Goal: Transaction & Acquisition: Purchase product/service

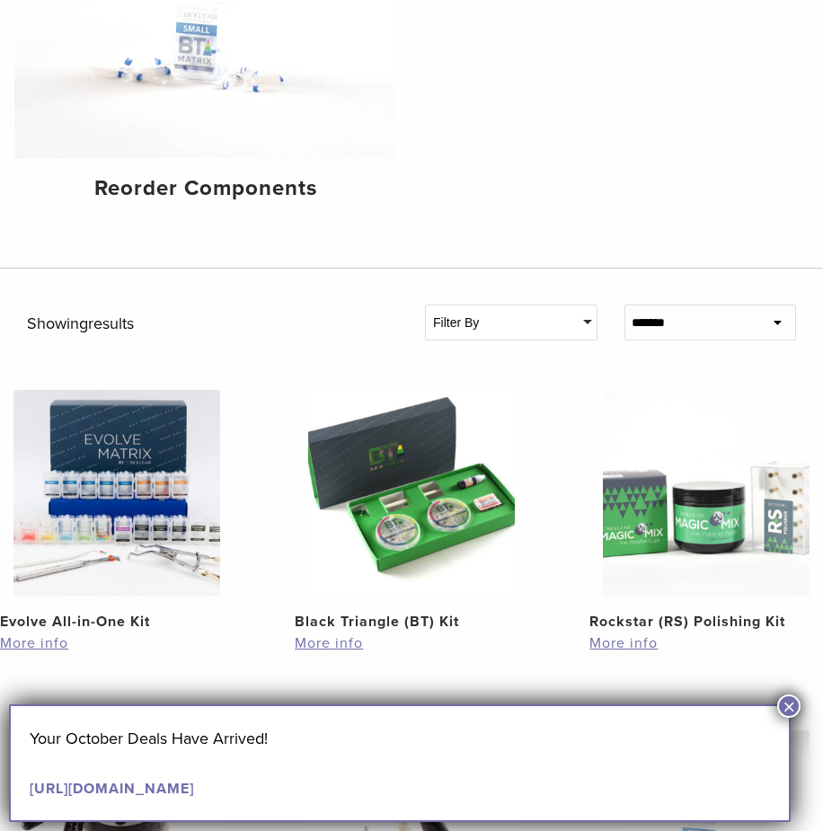
scroll to position [689, 0]
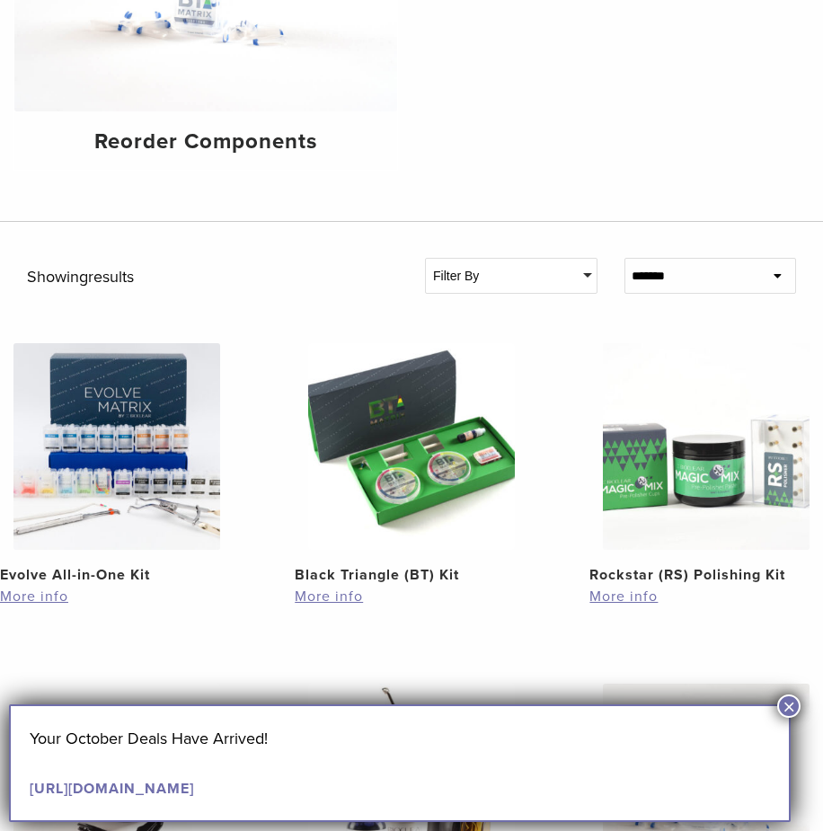
click at [125, 462] on img at bounding box center [116, 446] width 207 height 207
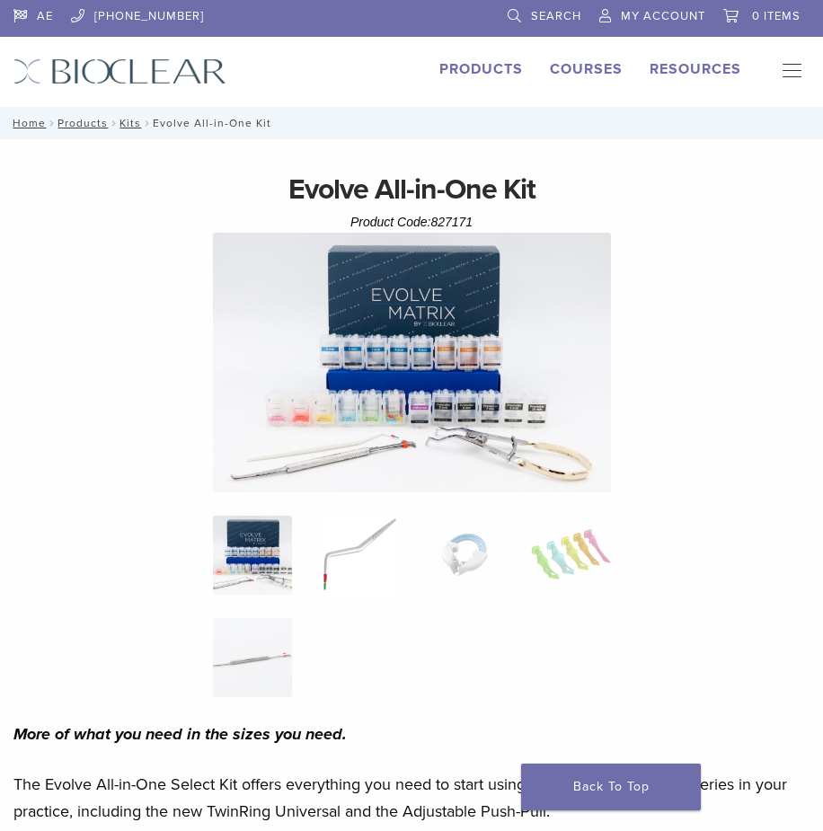
click at [381, 585] on img at bounding box center [358, 555] width 79 height 79
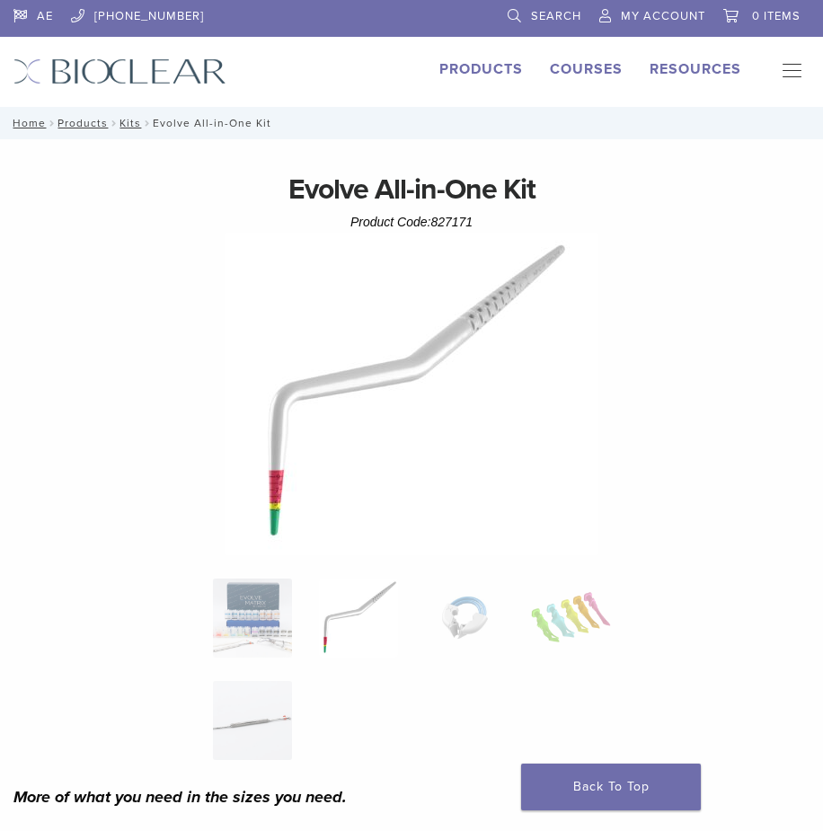
click at [278, 540] on img at bounding box center [412, 394] width 374 height 323
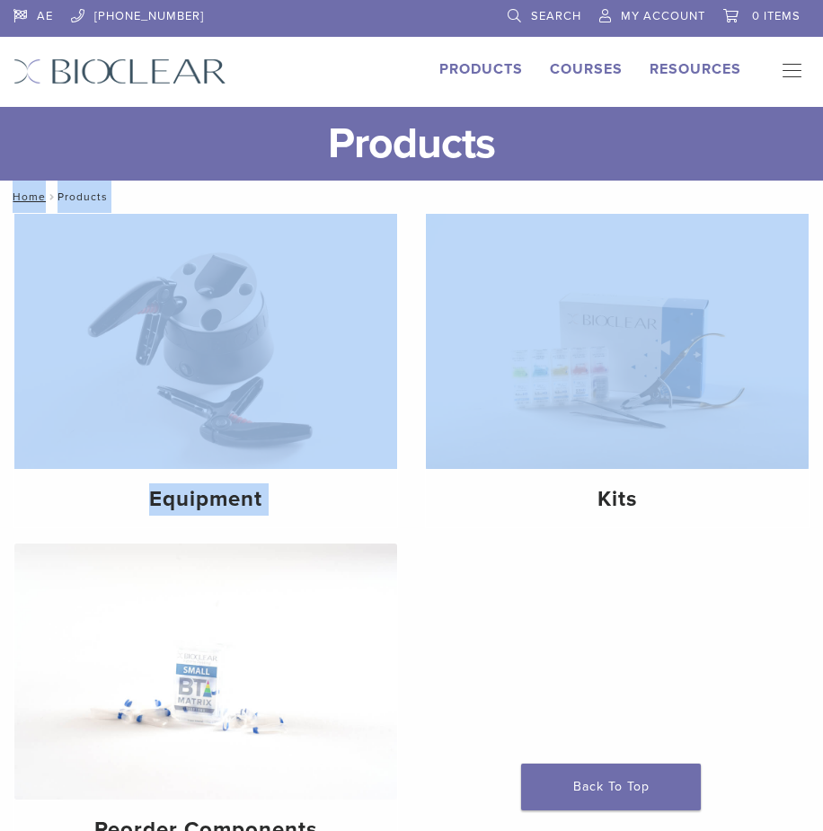
drag, startPoint x: 822, startPoint y: 178, endPoint x: 843, endPoint y: 340, distance: 163.2
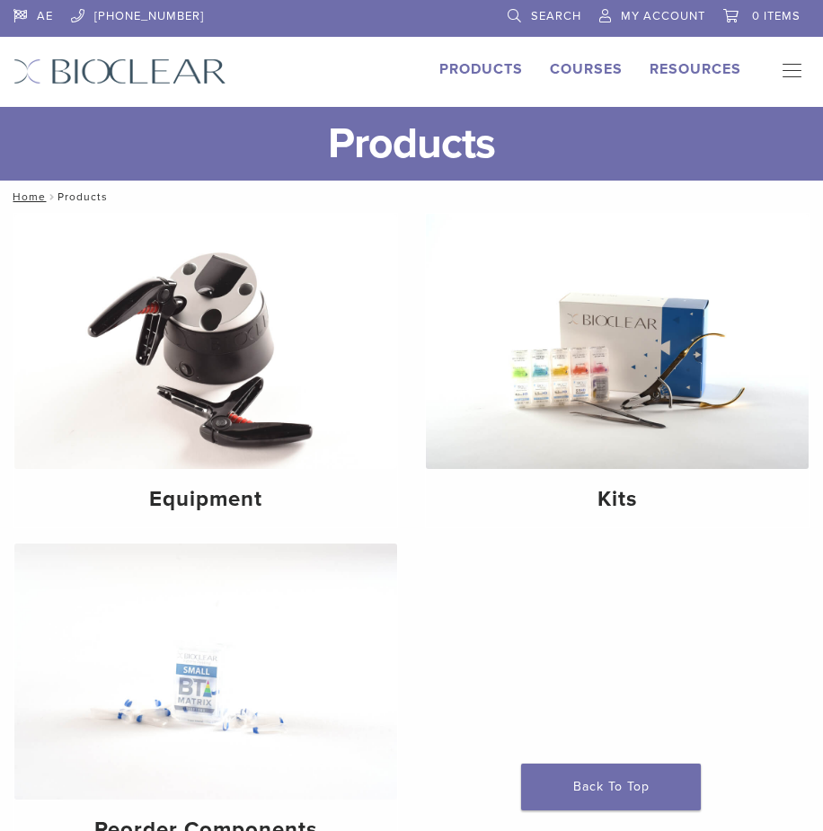
click at [725, 617] on div "Equipment Kits Reorder Components" at bounding box center [411, 562] width 823 height 698
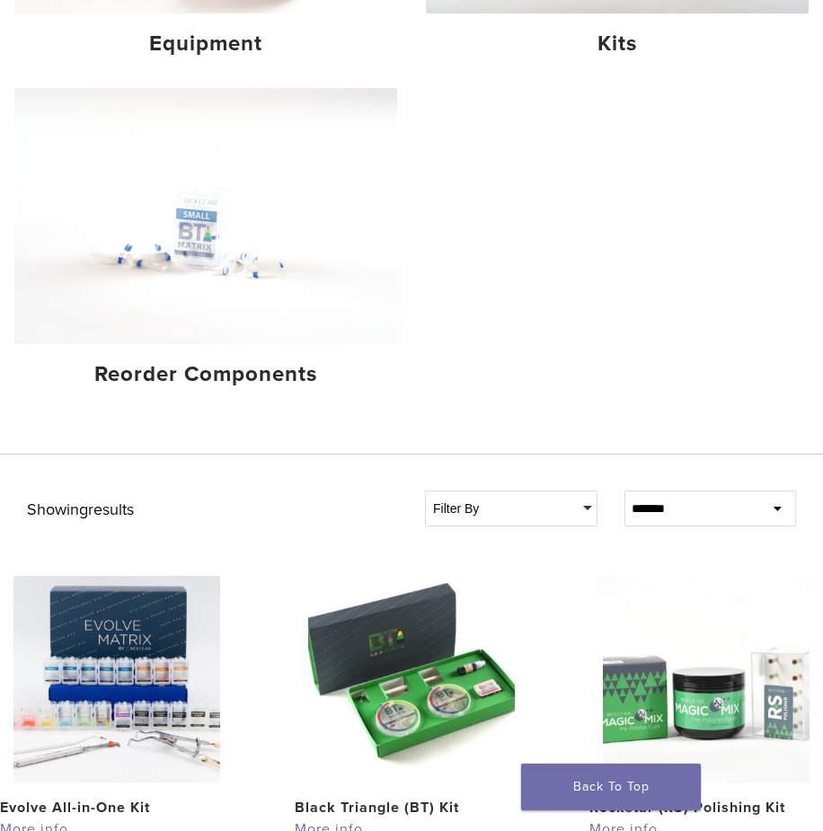
scroll to position [368, 0]
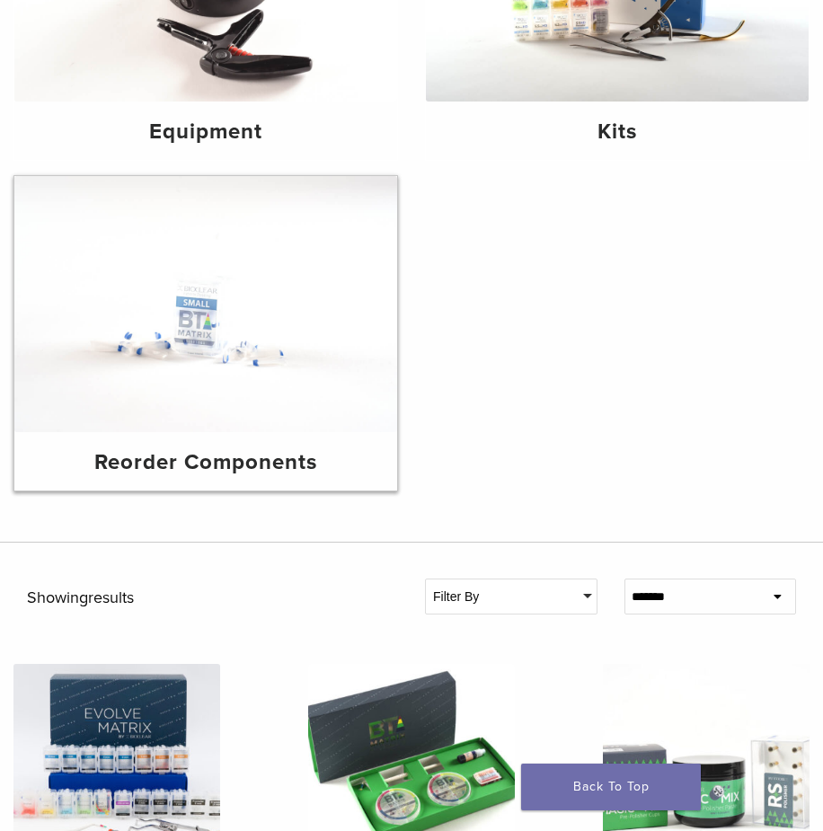
click at [185, 311] on img at bounding box center [205, 303] width 383 height 255
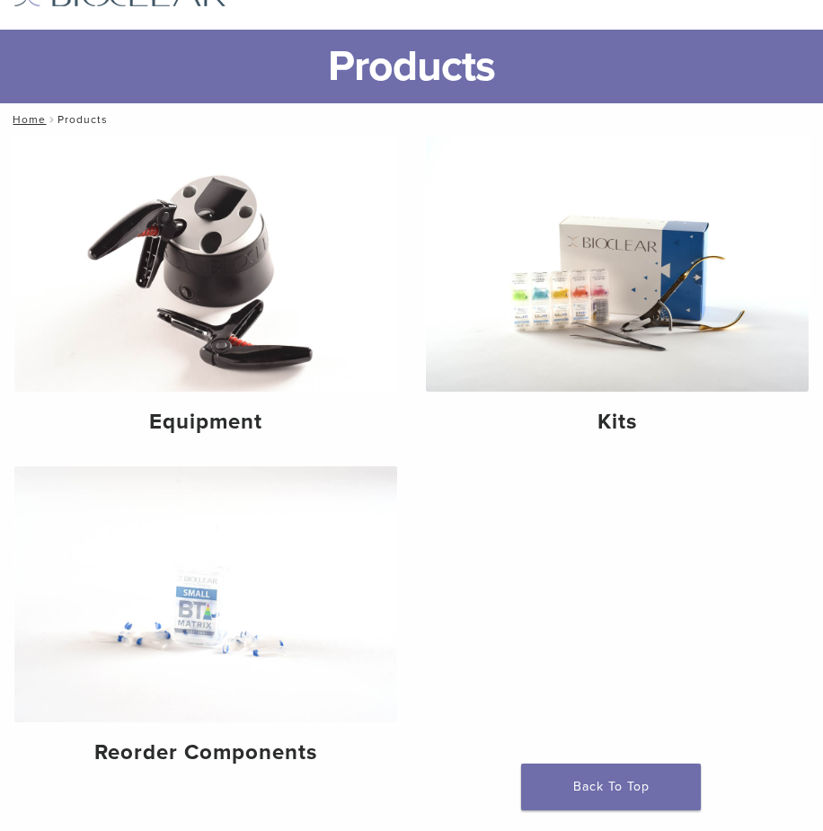
scroll to position [0, 0]
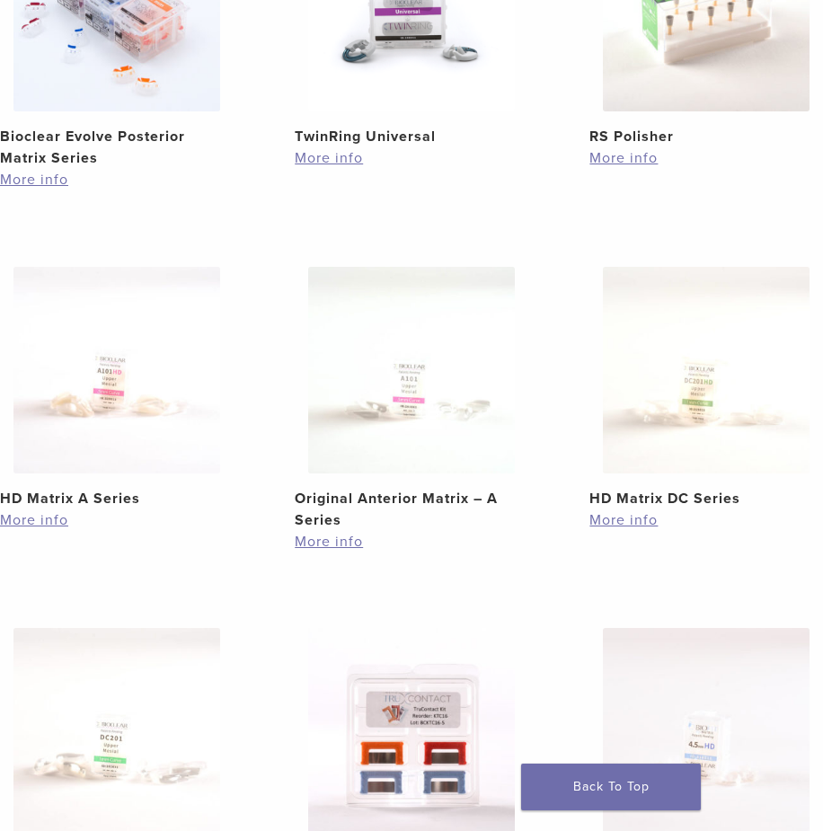
scroll to position [689, 0]
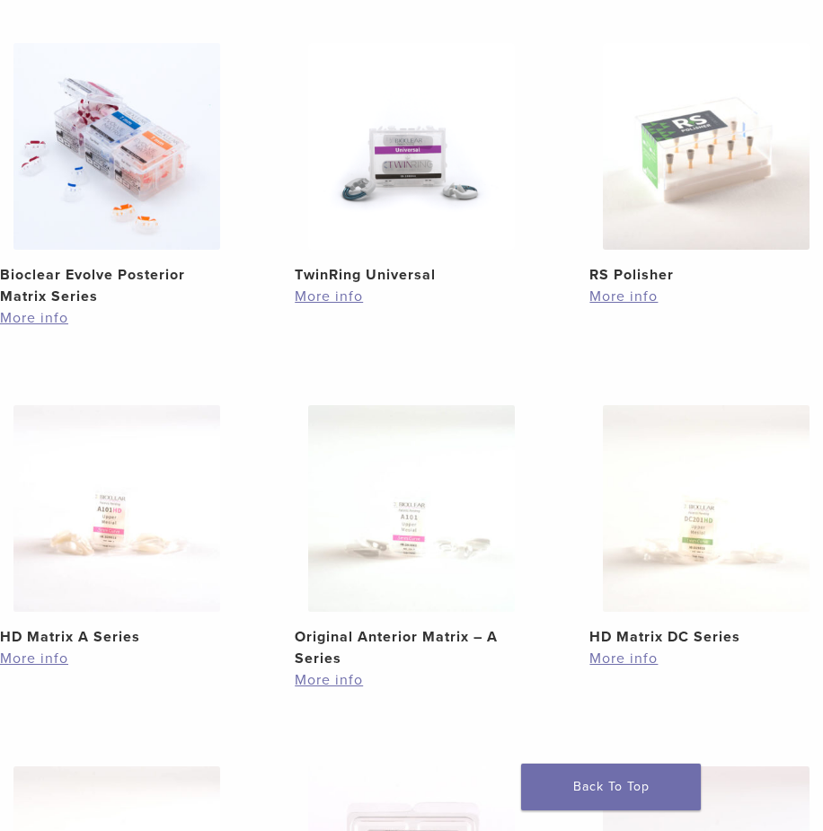
click at [411, 550] on img at bounding box center [411, 508] width 207 height 207
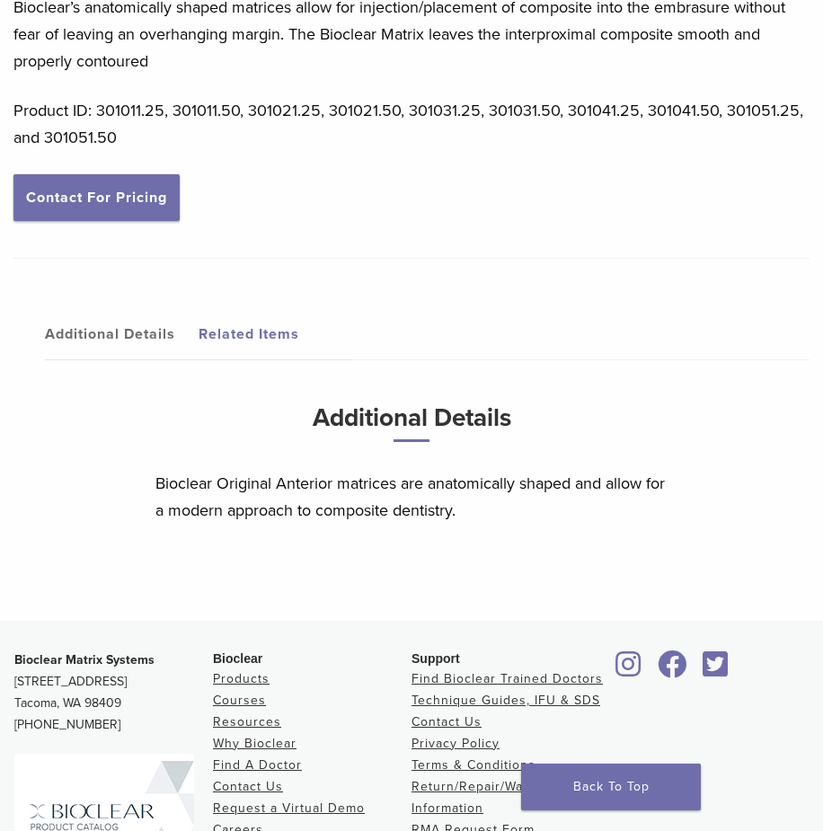
scroll to position [119, 0]
